Goal: Task Accomplishment & Management: Manage account settings

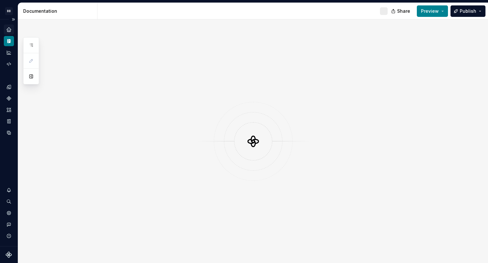
click at [11, 30] on icon "Home" at bounding box center [9, 30] width 6 height 6
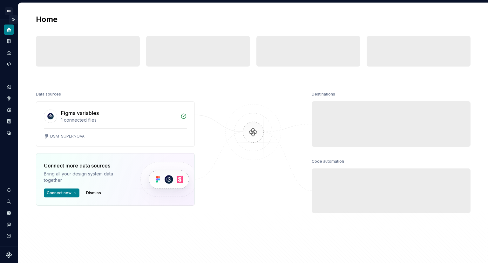
click at [12, 18] on button "Expand sidebar" at bounding box center [13, 19] width 9 height 9
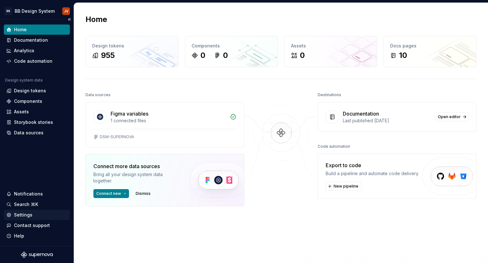
click at [42, 215] on div "Settings" at bounding box center [36, 214] width 61 height 6
